Goal: Task Accomplishment & Management: Use online tool/utility

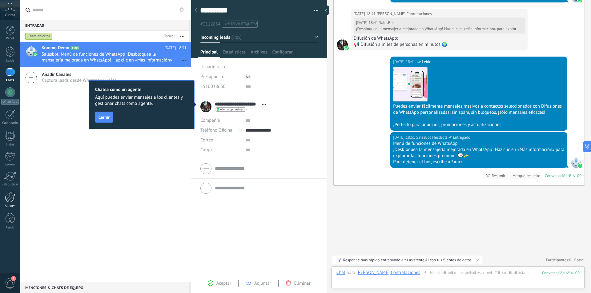
click at [12, 206] on div "Ajustes" at bounding box center [10, 206] width 18 height 4
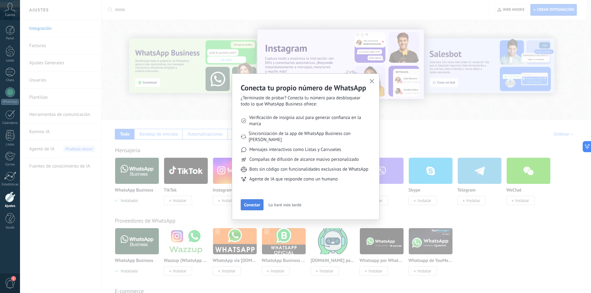
click at [256, 208] on button "Conectar" at bounding box center [252, 204] width 23 height 11
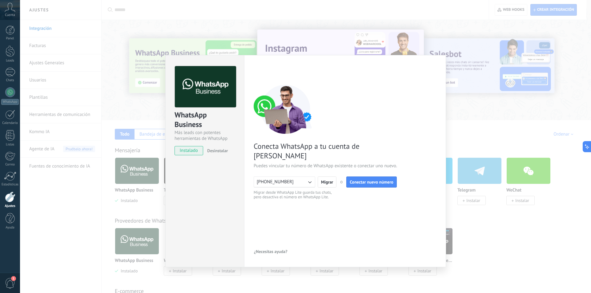
click at [494, 155] on div "WhatsApp Business Más leads con potentes herramientas de WhatsApp instalado Des…" at bounding box center [305, 146] width 571 height 293
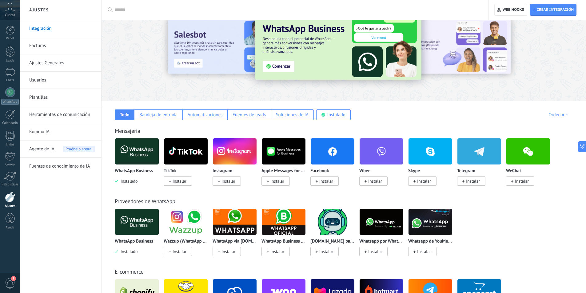
scroll to position [17, 0]
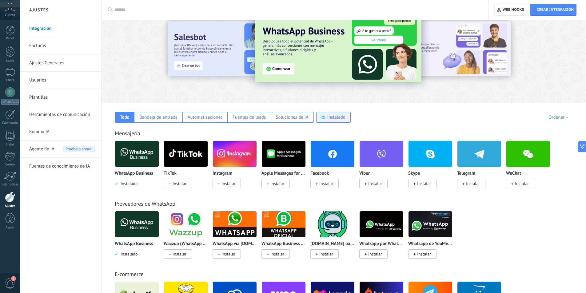
click at [333, 118] on div "Instalado" at bounding box center [336, 117] width 18 height 6
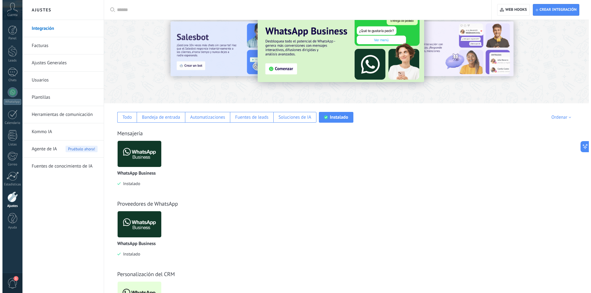
scroll to position [60, 0]
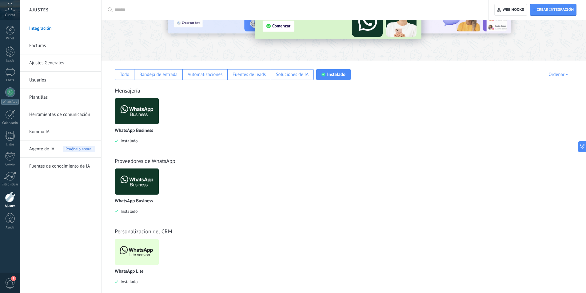
click at [125, 282] on span "Instalado" at bounding box center [127, 282] width 19 height 6
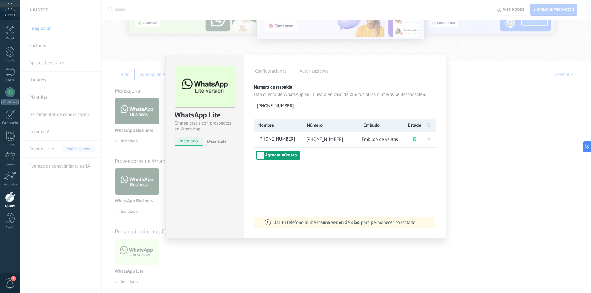
click at [287, 156] on button "Agregar número" at bounding box center [278, 155] width 44 height 9
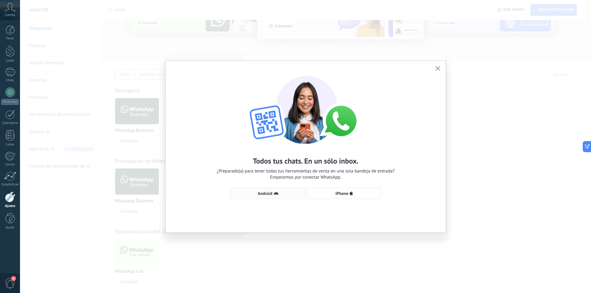
click at [269, 192] on span "Android" at bounding box center [265, 193] width 14 height 4
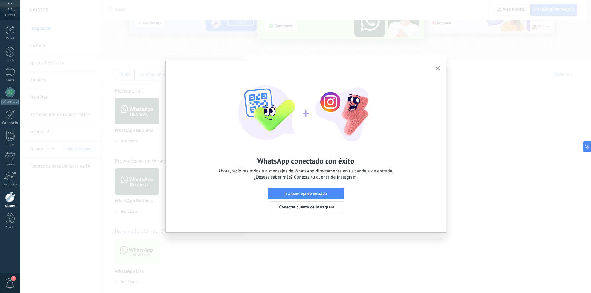
click at [436, 67] on icon "button" at bounding box center [437, 68] width 5 height 5
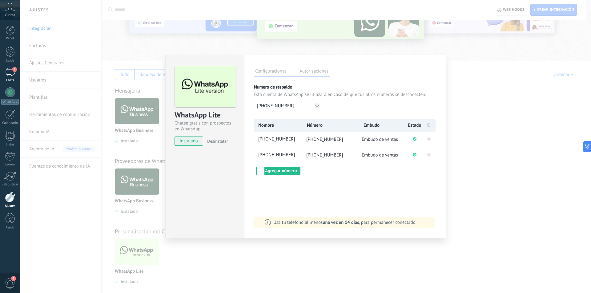
click at [11, 72] on div "1" at bounding box center [10, 72] width 10 height 9
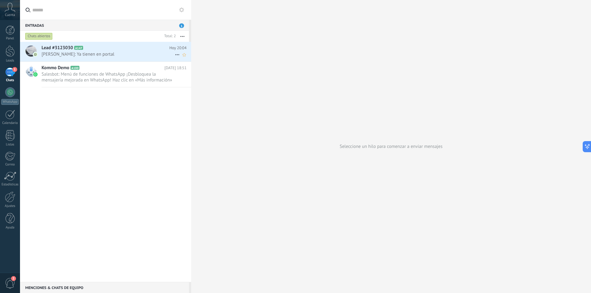
click at [96, 58] on div "Lead #3123030 A147 [DATE] 20:04 [PERSON_NAME]: Ya tienen en portal" at bounding box center [117, 51] width 150 height 19
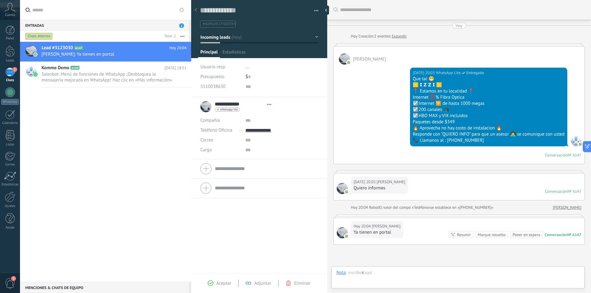
type textarea "**********"
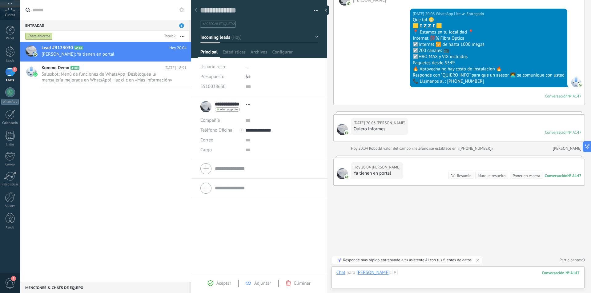
click at [407, 274] on div at bounding box center [457, 279] width 243 height 18
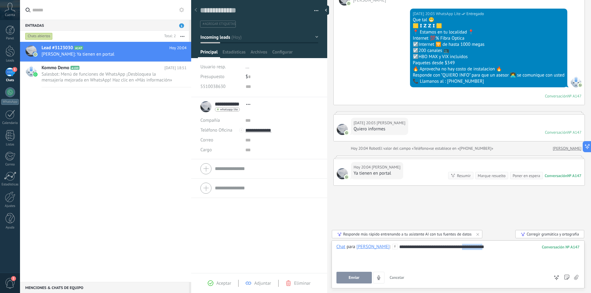
drag, startPoint x: 470, startPoint y: 246, endPoint x: 463, endPoint y: 246, distance: 6.8
click at [463, 246] on div "**********" at bounding box center [457, 255] width 243 height 23
drag, startPoint x: 463, startPoint y: 246, endPoint x: 472, endPoint y: 250, distance: 9.3
click at [472, 250] on div "**********" at bounding box center [457, 255] width 243 height 23
drag, startPoint x: 472, startPoint y: 250, endPoint x: 468, endPoint y: 251, distance: 4.3
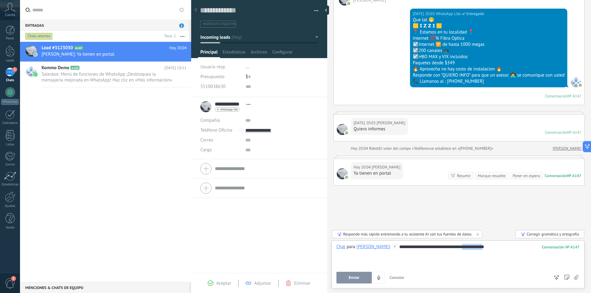
click at [468, 251] on div "**********" at bounding box center [457, 255] width 243 height 23
click at [483, 246] on div "**********" at bounding box center [457, 255] width 243 height 23
click at [479, 246] on div "**********" at bounding box center [457, 255] width 243 height 23
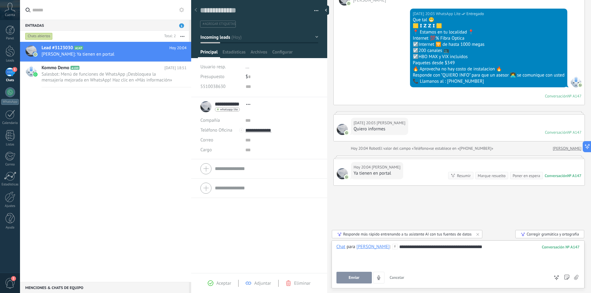
click at [352, 279] on span "Enviar" at bounding box center [354, 278] width 11 height 4
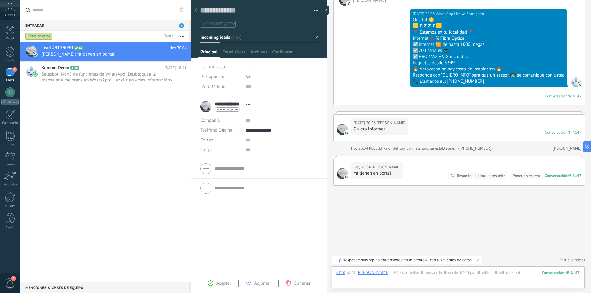
scroll to position [94, 0]
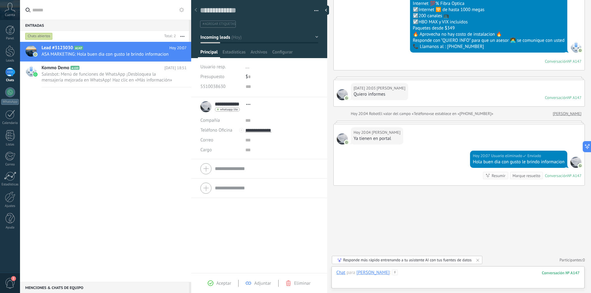
click at [417, 279] on div at bounding box center [457, 279] width 243 height 18
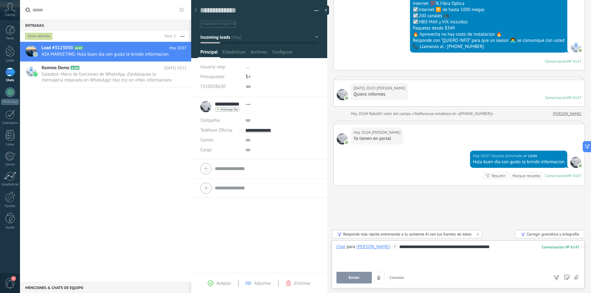
click at [349, 280] on span "Enviar" at bounding box center [354, 278] width 11 height 4
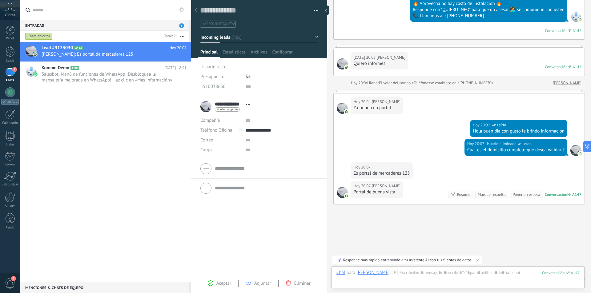
scroll to position [143, 0]
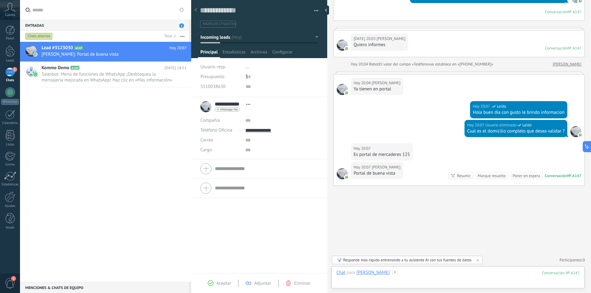
click at [428, 271] on div at bounding box center [457, 279] width 243 height 18
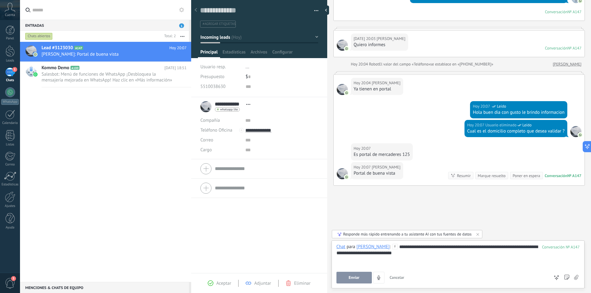
click at [359, 281] on button "Enviar" at bounding box center [353, 278] width 35 height 12
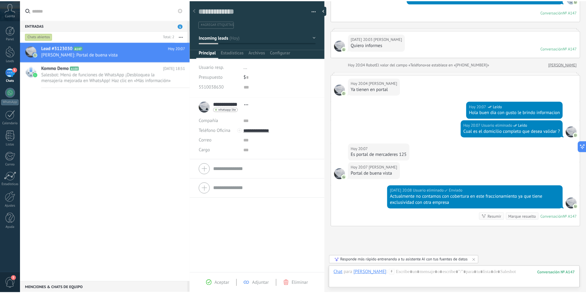
scroll to position [184, 0]
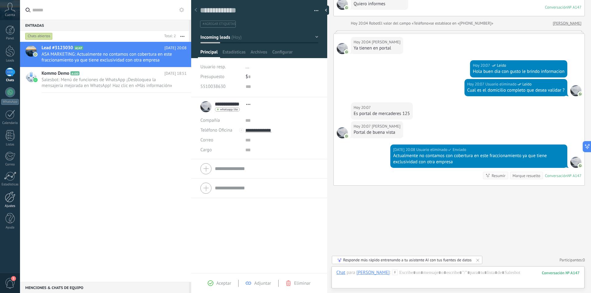
click at [6, 204] on link "Ajustes" at bounding box center [10, 200] width 20 height 17
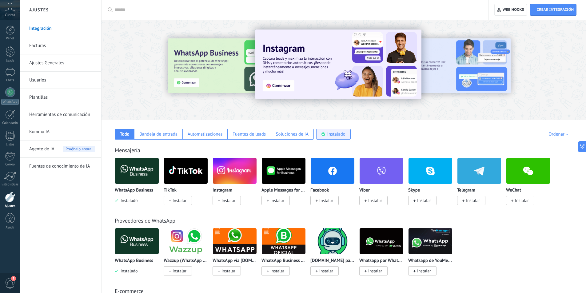
click at [337, 136] on div "Instalado" at bounding box center [336, 134] width 18 height 6
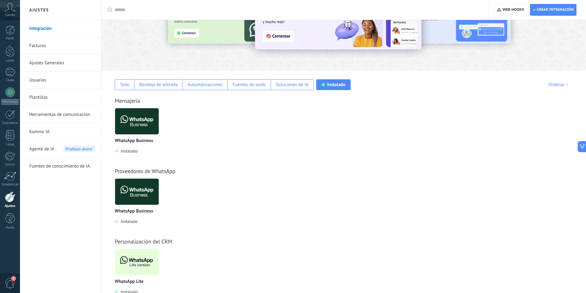
scroll to position [68, 0]
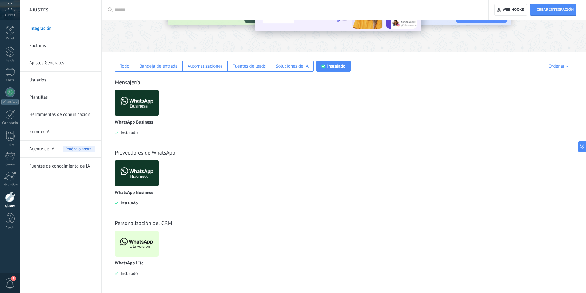
click at [124, 273] on span "Instalado" at bounding box center [127, 274] width 19 height 6
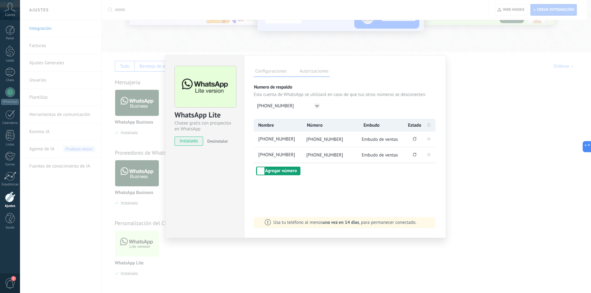
click at [280, 174] on button "Agregar número" at bounding box center [278, 171] width 44 height 9
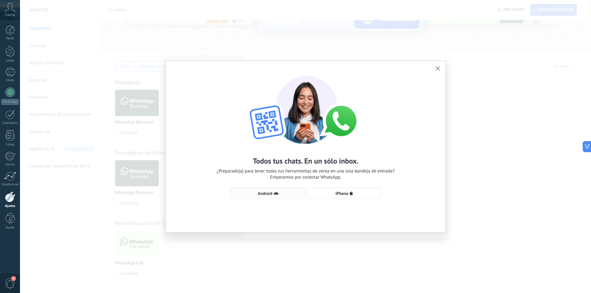
click at [274, 194] on icon "button" at bounding box center [276, 193] width 5 height 5
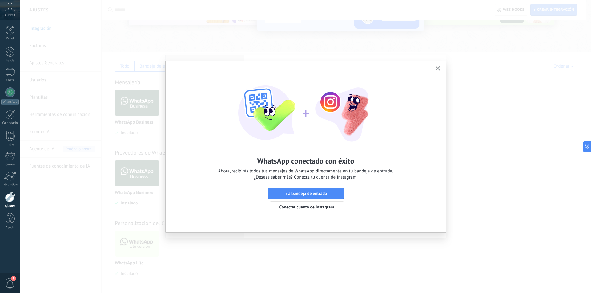
click at [436, 70] on icon "button" at bounding box center [437, 68] width 5 height 5
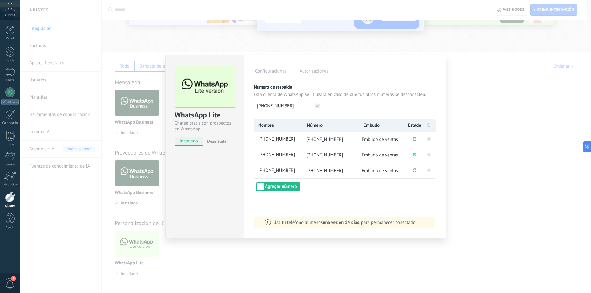
click at [430, 140] on rect at bounding box center [429, 139] width 4 height 4
click at [428, 154] on rect at bounding box center [429, 155] width 4 height 4
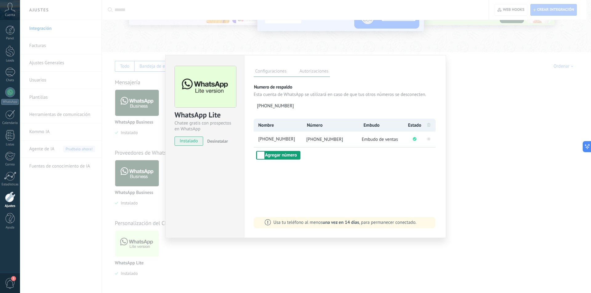
click at [275, 158] on button "Agregar número" at bounding box center [278, 155] width 44 height 9
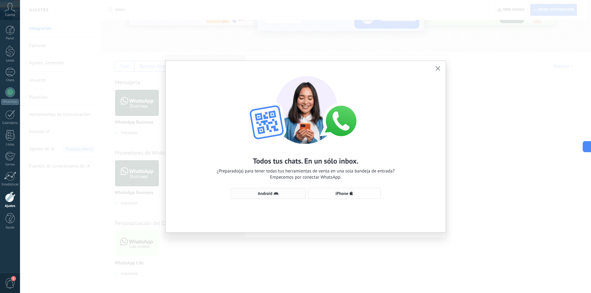
click at [267, 194] on span "Android" at bounding box center [265, 193] width 14 height 4
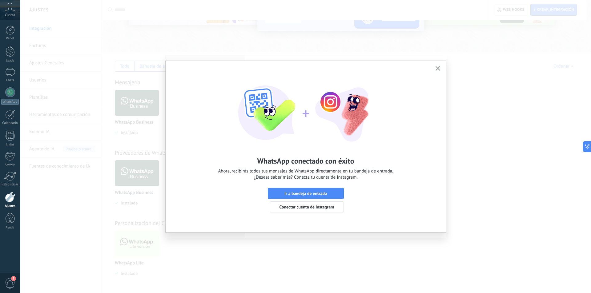
click at [437, 70] on icon "button" at bounding box center [437, 68] width 5 height 5
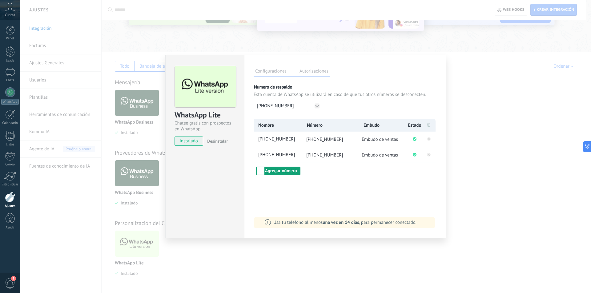
click at [287, 173] on button "Agregar número" at bounding box center [278, 171] width 44 height 9
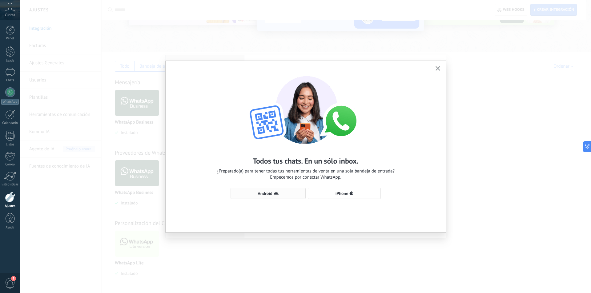
click at [266, 189] on button "Android" at bounding box center [267, 193] width 75 height 11
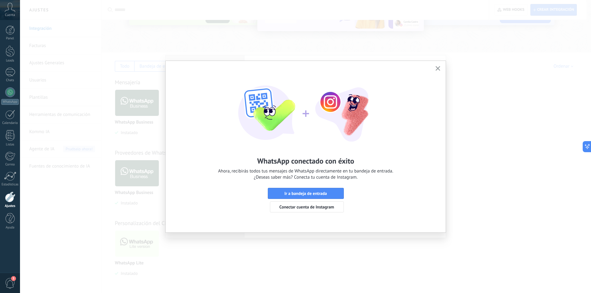
click at [440, 68] on icon "button" at bounding box center [437, 68] width 5 height 5
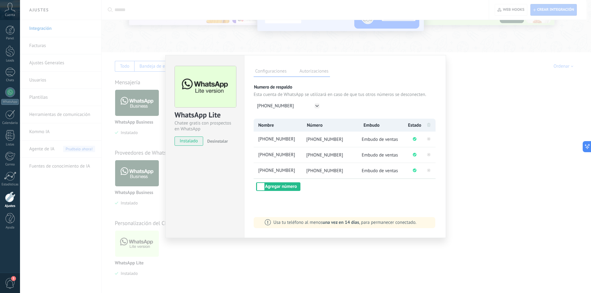
click at [471, 67] on div "WhatsApp Lite Chatee gratis con prospectos en WhatsApp instalado Desinstalar Co…" at bounding box center [305, 146] width 571 height 293
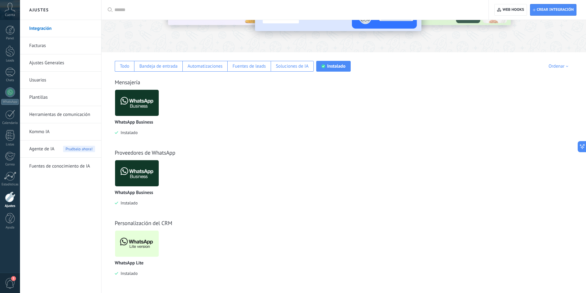
click at [129, 277] on div "WhatsApp Lite Instalado" at bounding box center [139, 257] width 49 height 55
click at [122, 271] on span "Instalado" at bounding box center [127, 274] width 19 height 6
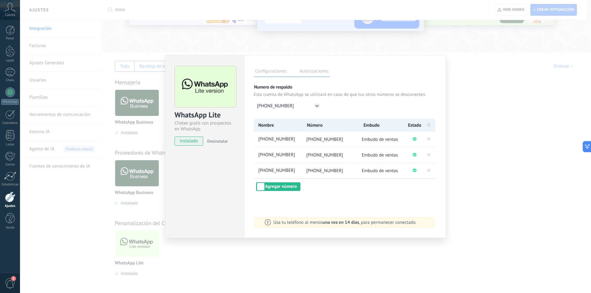
click at [514, 149] on div "WhatsApp Lite Chatee gratis con prospectos en WhatsApp instalado Desinstalar Co…" at bounding box center [305, 146] width 571 height 293
